Goal: Task Accomplishment & Management: Manage account settings

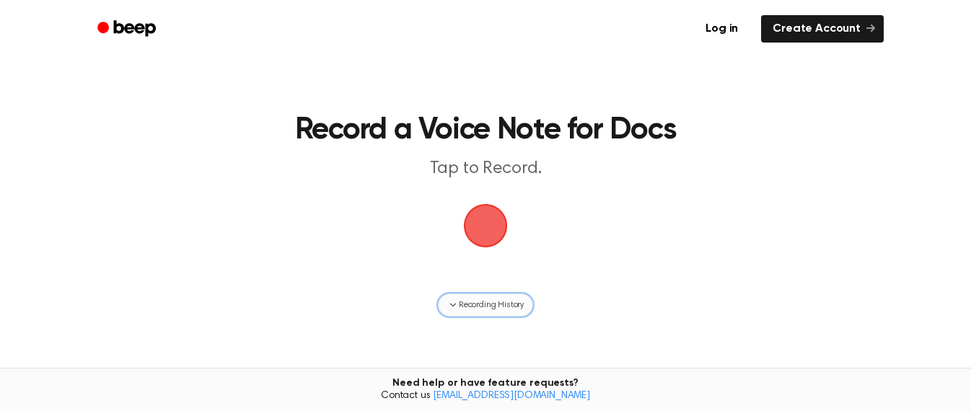
click at [505, 307] on span "Recording History" at bounding box center [491, 305] width 65 height 13
click at [738, 27] on link "Log in" at bounding box center [721, 28] width 61 height 33
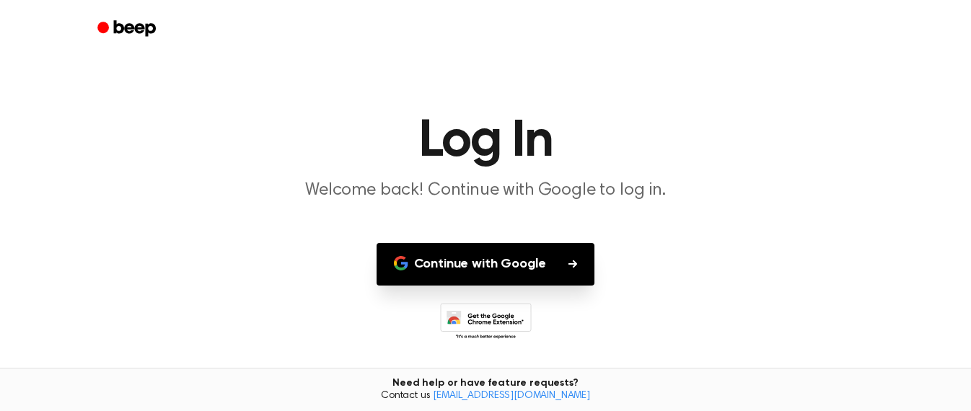
click at [539, 264] on button "Continue with Google" at bounding box center [486, 264] width 219 height 43
click at [565, 271] on button "Continue with Google" at bounding box center [486, 264] width 219 height 43
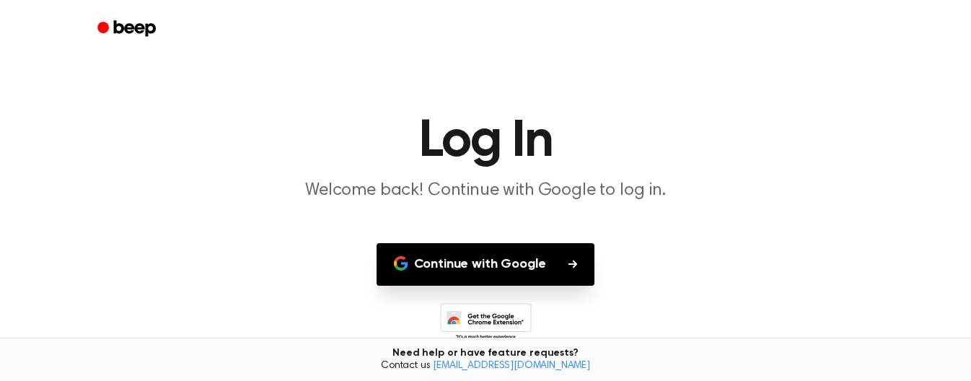
click at [573, 272] on button "Continue with Google" at bounding box center [486, 264] width 219 height 43
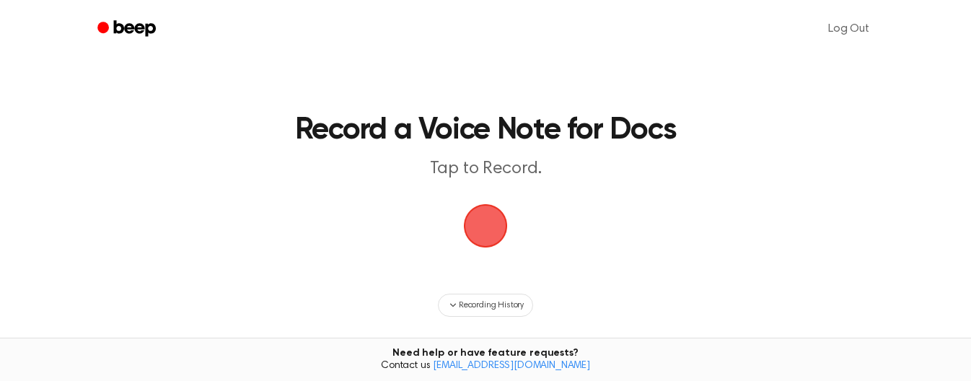
drag, startPoint x: 925, startPoint y: 101, endPoint x: 968, endPoint y: -14, distance: 123.1
click at [968, 0] on div "Log Out Record a Voice Note for Docs Tap to Record. Recording History Tired of …" at bounding box center [485, 284] width 971 height 569
